Goal: Transaction & Acquisition: Purchase product/service

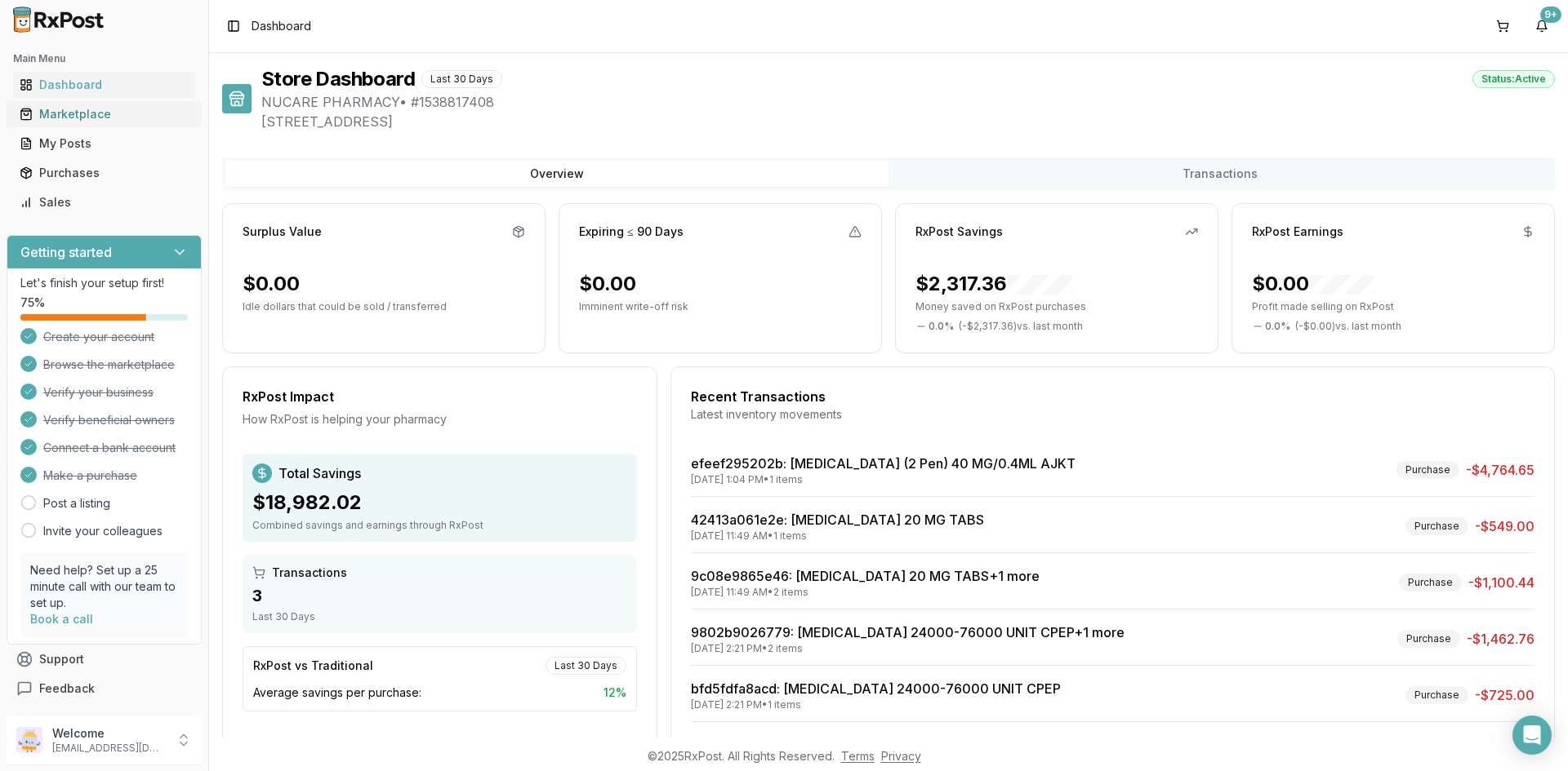
click at [57, 112] on div "Marketplace" at bounding box center [104, 114] width 169 height 16
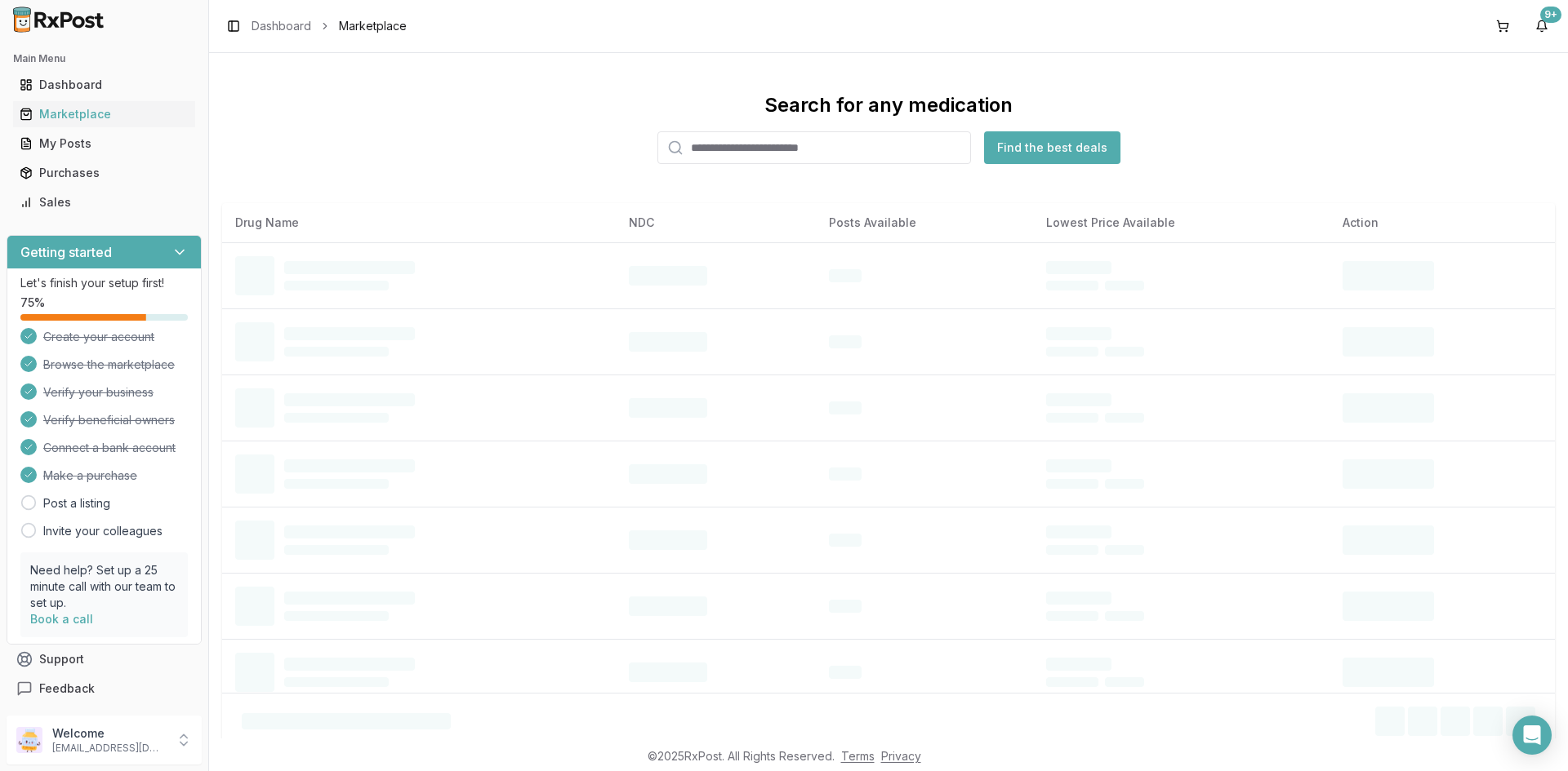
click at [867, 140] on input "search" at bounding box center [814, 148] width 313 height 33
paste input "**********"
type input "**********"
click at [1034, 156] on button "Find the best deals" at bounding box center [1052, 148] width 136 height 33
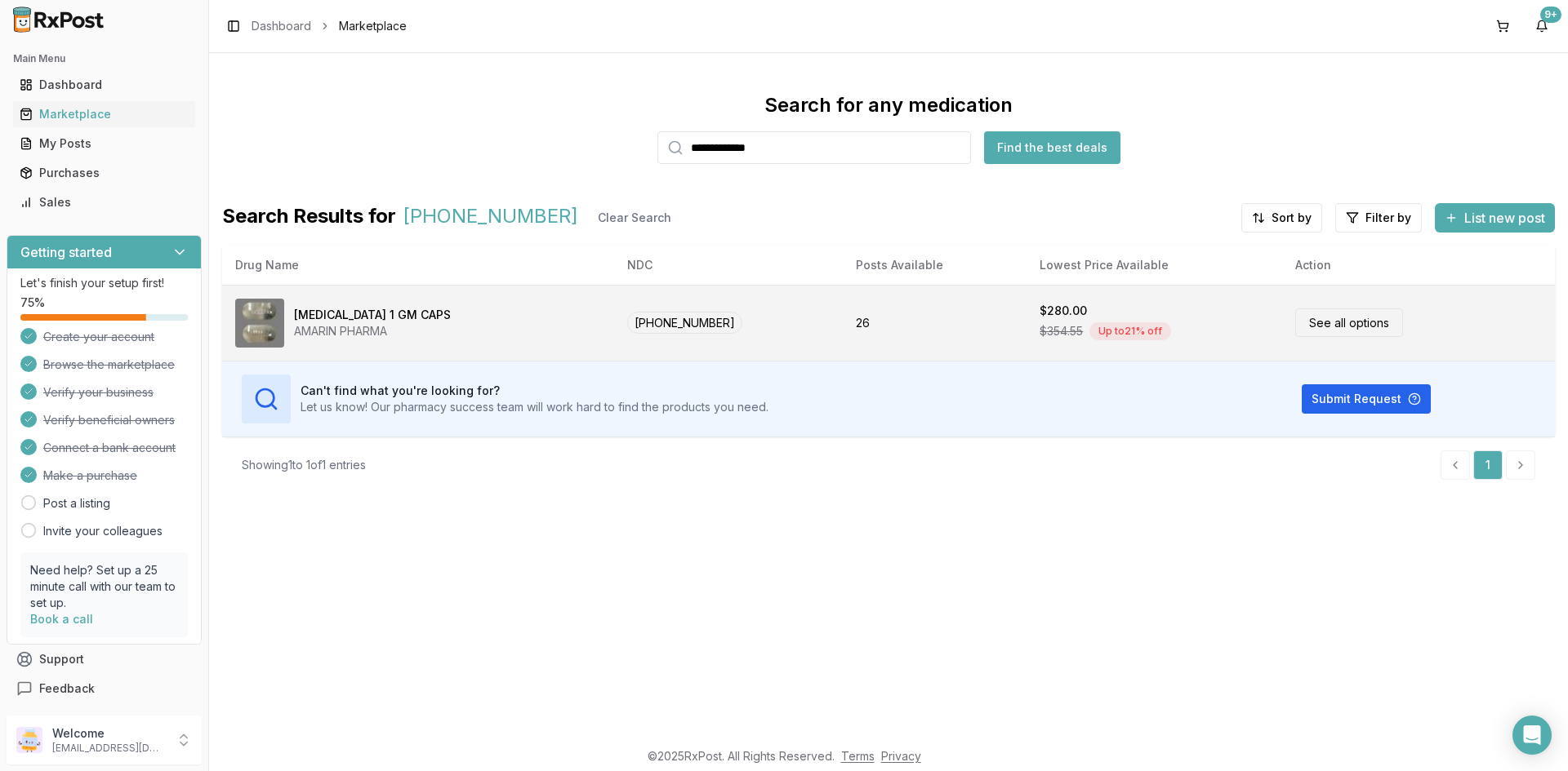
click at [320, 312] on div "[MEDICAL_DATA] 1 GM CAPS" at bounding box center [373, 314] width 157 height 16
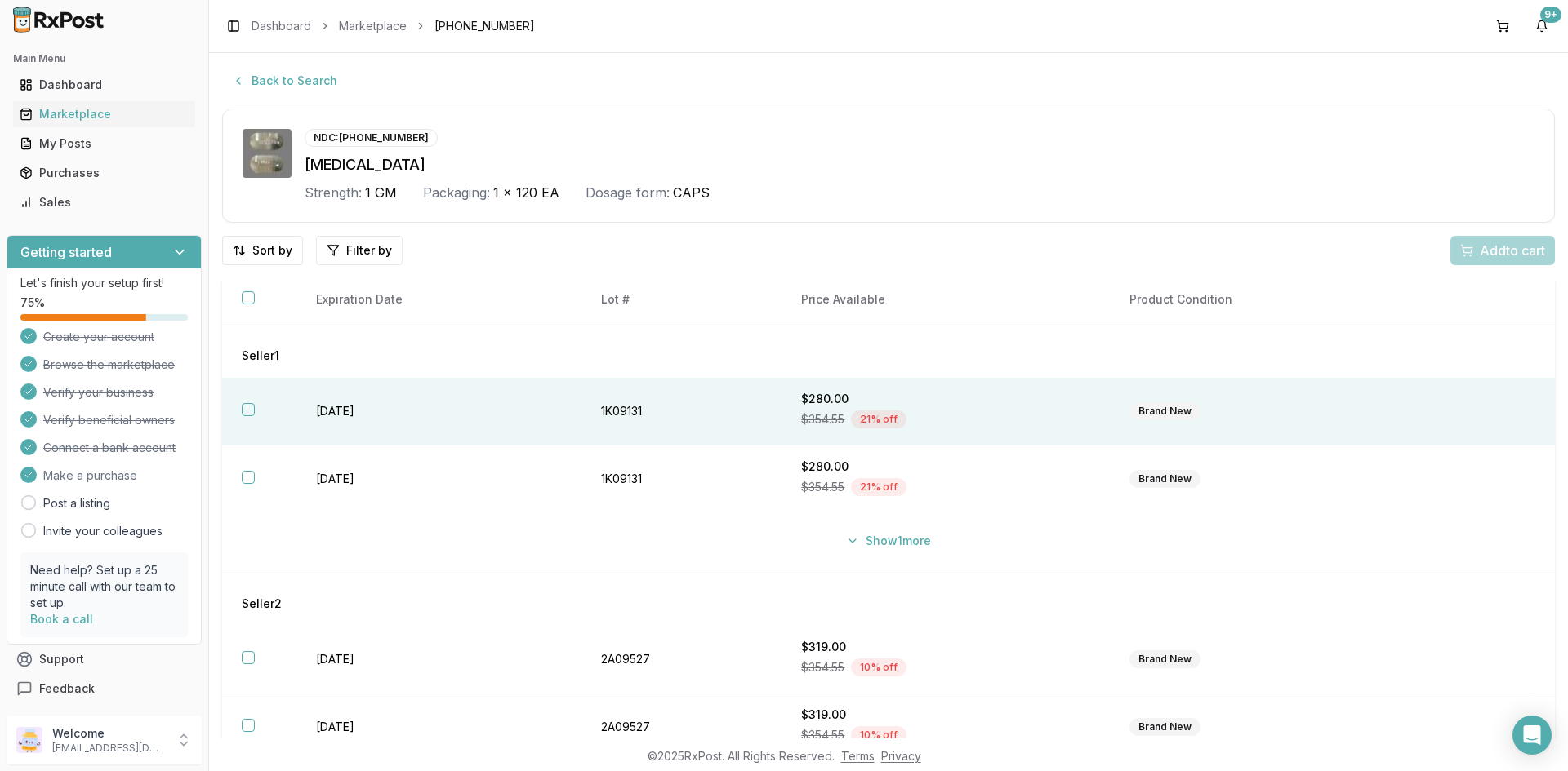
click at [658, 393] on td "1K09131" at bounding box center [681, 412] width 200 height 68
click at [1489, 258] on span "Add 1 to cart" at bounding box center [1510, 250] width 71 height 19
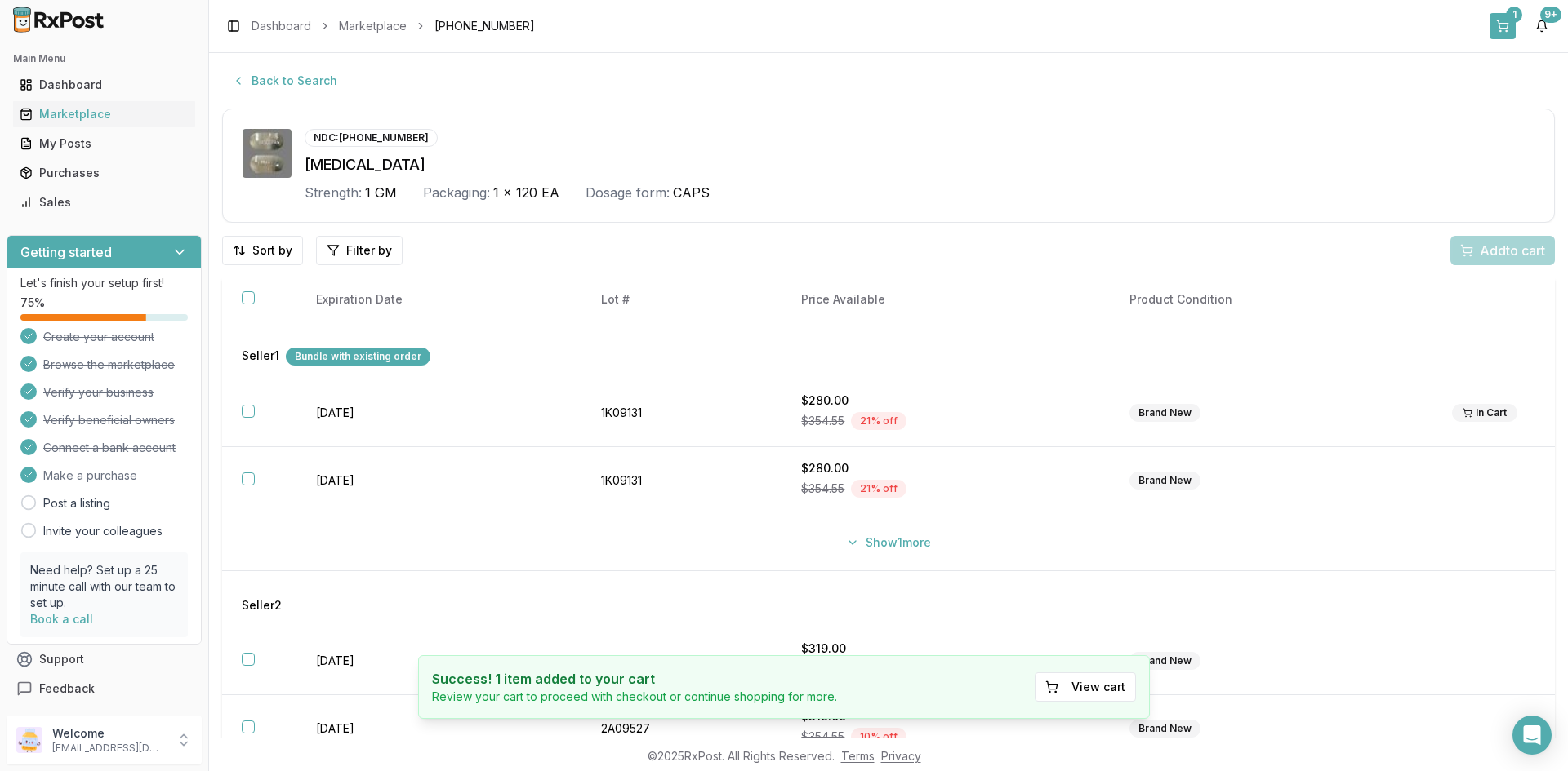
click at [1506, 24] on button "1" at bounding box center [1502, 25] width 26 height 26
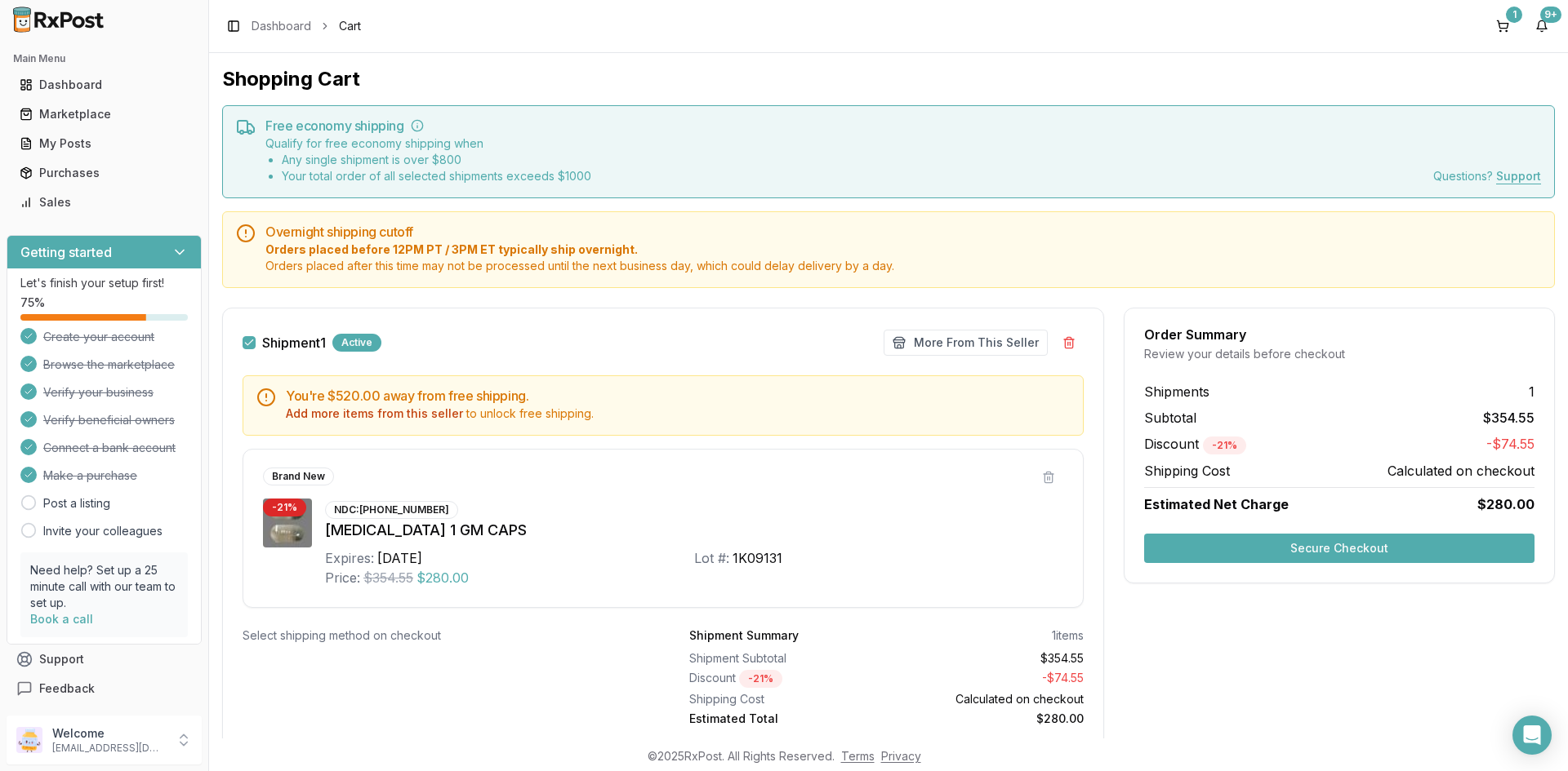
scroll to position [55, 0]
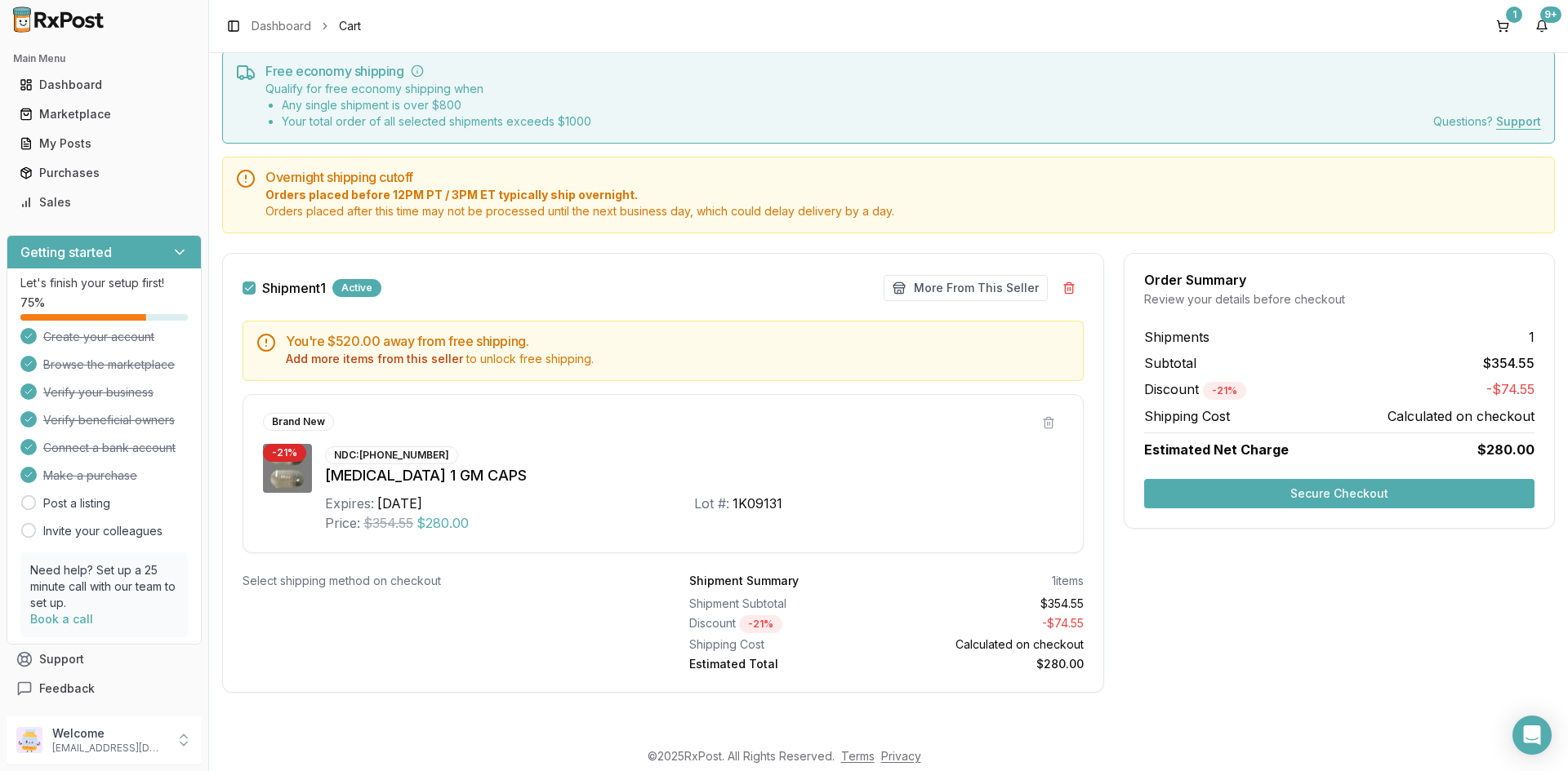
click at [1304, 505] on button "Secure Checkout" at bounding box center [1339, 493] width 390 height 30
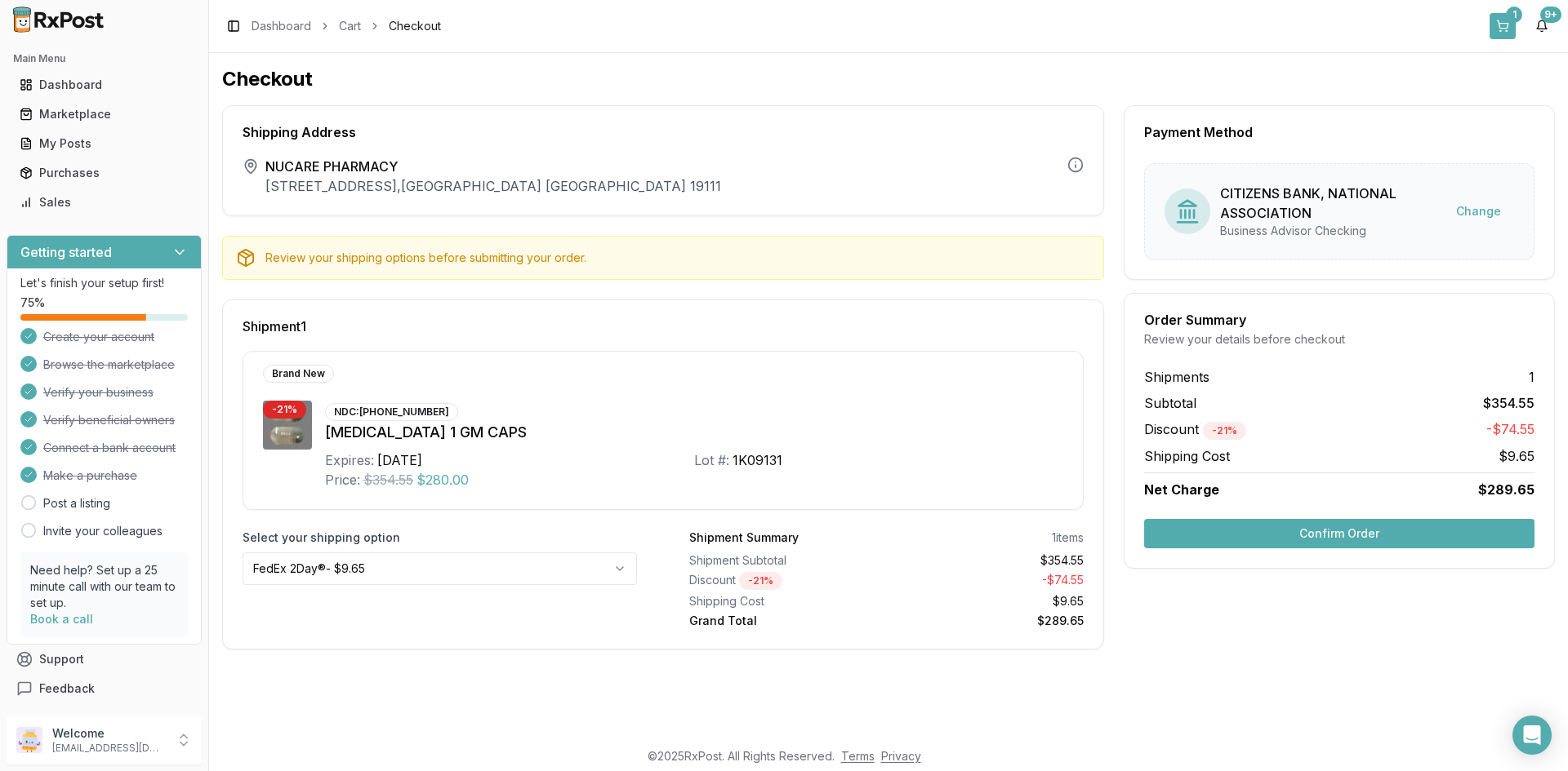
click at [1506, 23] on button "1" at bounding box center [1502, 25] width 26 height 26
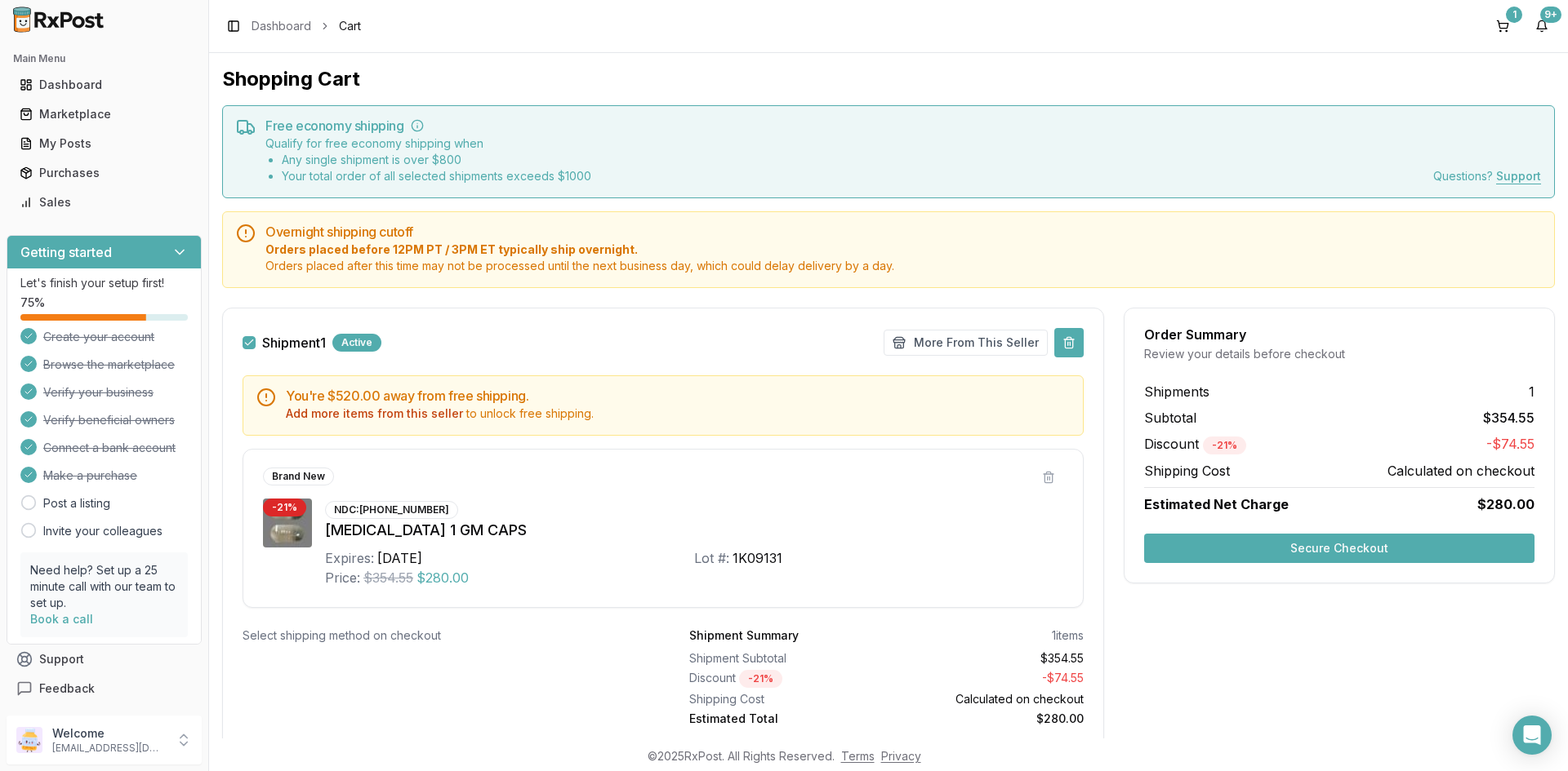
click at [1065, 348] on button at bounding box center [1069, 343] width 30 height 30
